Goal: Information Seeking & Learning: Learn about a topic

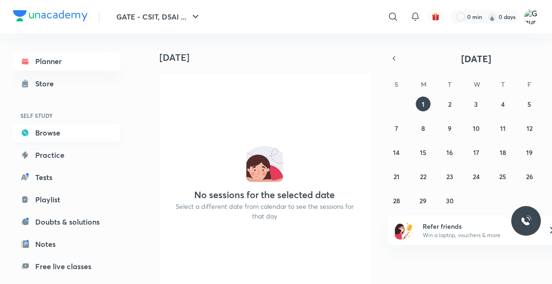
click at [41, 138] on link "Browse" at bounding box center [67, 132] width 108 height 19
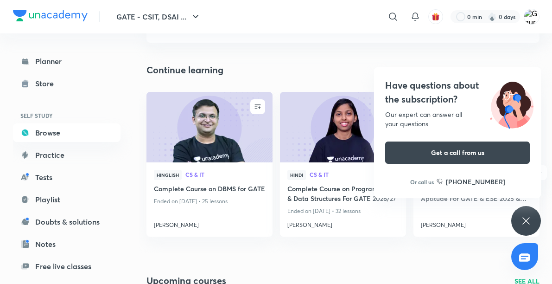
scroll to position [85, 0]
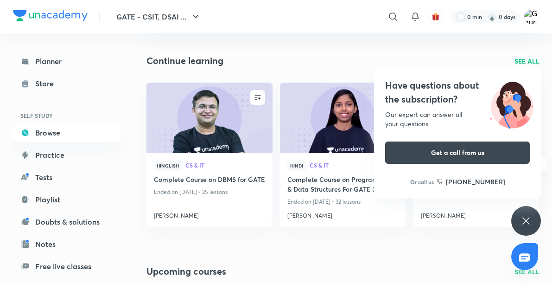
click at [529, 217] on icon at bounding box center [526, 220] width 7 height 7
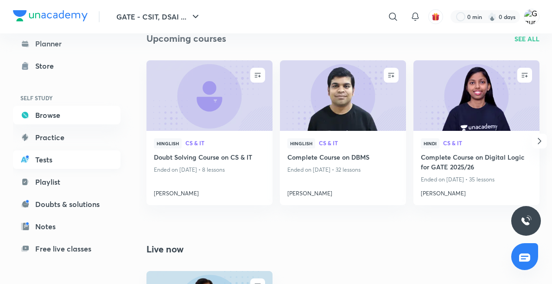
scroll to position [0, 0]
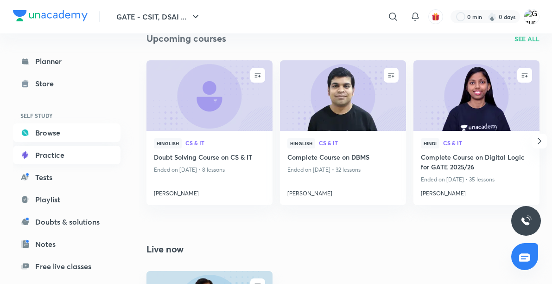
click at [45, 155] on link "Practice" at bounding box center [67, 155] width 108 height 19
click at [83, 150] on link "Practice" at bounding box center [67, 155] width 108 height 19
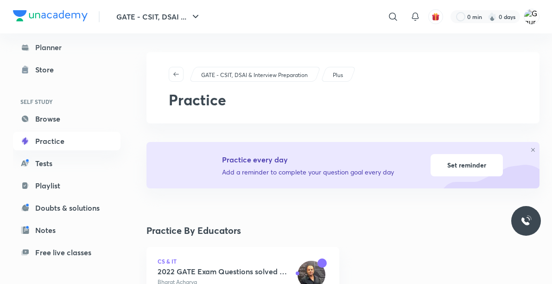
scroll to position [14, 0]
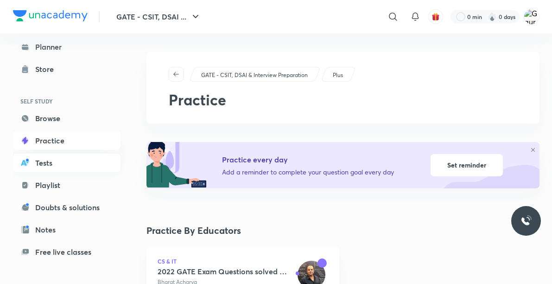
click at [83, 166] on link "Tests" at bounding box center [67, 162] width 108 height 19
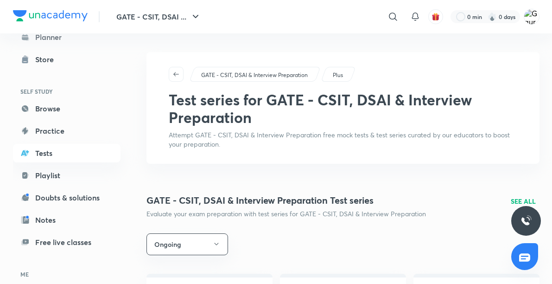
scroll to position [30, 0]
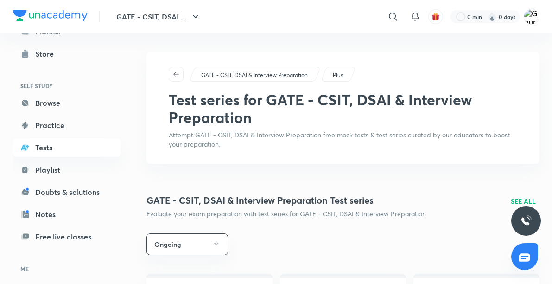
click at [83, 166] on link "Playlist" at bounding box center [67, 169] width 108 height 19
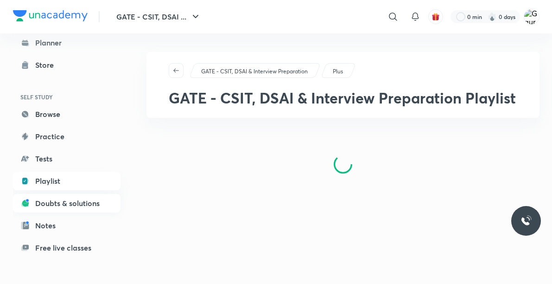
scroll to position [25, 0]
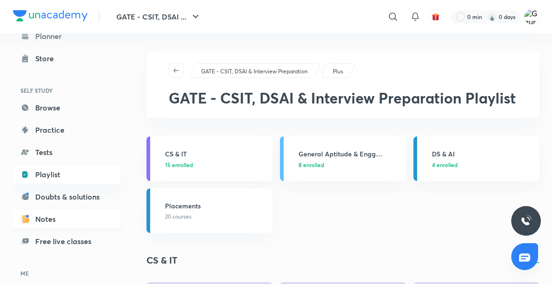
click at [67, 213] on link "Notes" at bounding box center [67, 219] width 108 height 19
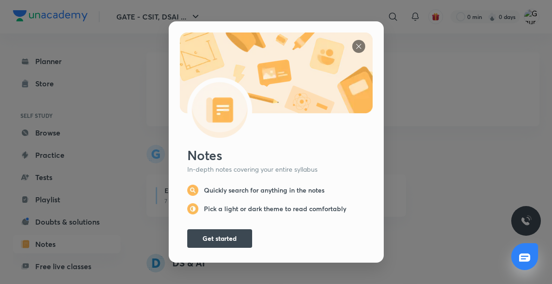
click at [150, 34] on div "Notes In-depth notes covering your entire syllabus Quickly search for anything …" at bounding box center [276, 142] width 552 height 284
click at [356, 46] on img at bounding box center [358, 46] width 13 height 13
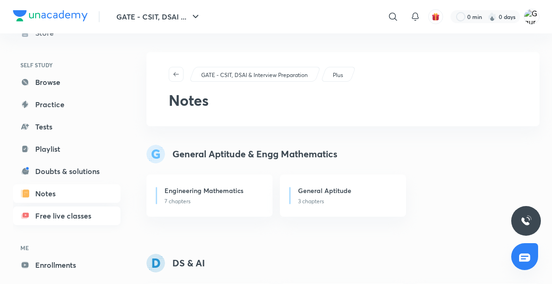
scroll to position [89, 0]
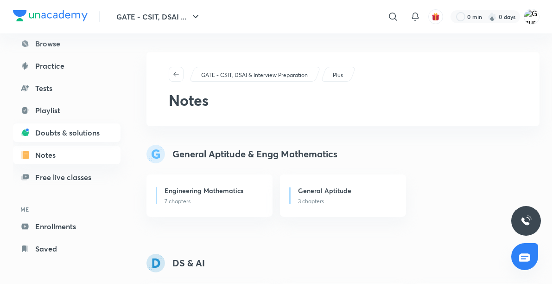
click at [82, 137] on link "Doubts & solutions" at bounding box center [67, 132] width 108 height 19
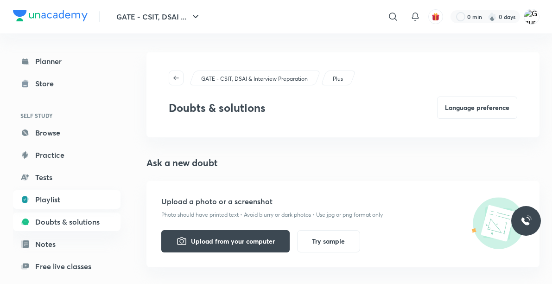
click at [58, 196] on link "Playlist" at bounding box center [67, 199] width 108 height 19
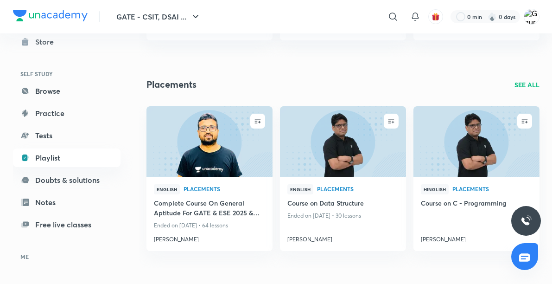
scroll to position [808, 0]
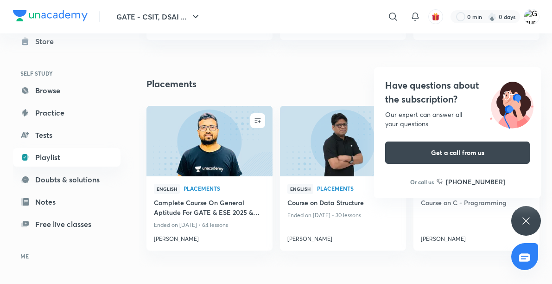
click at [528, 225] on icon at bounding box center [526, 220] width 11 height 11
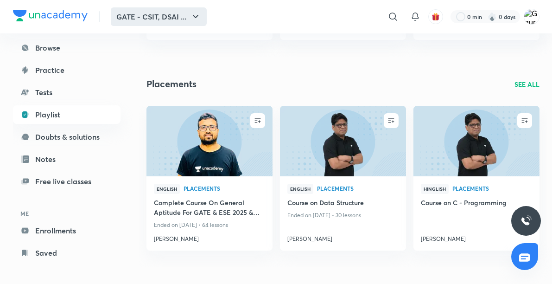
scroll to position [89, 0]
